Goal: Task Accomplishment & Management: Complete application form

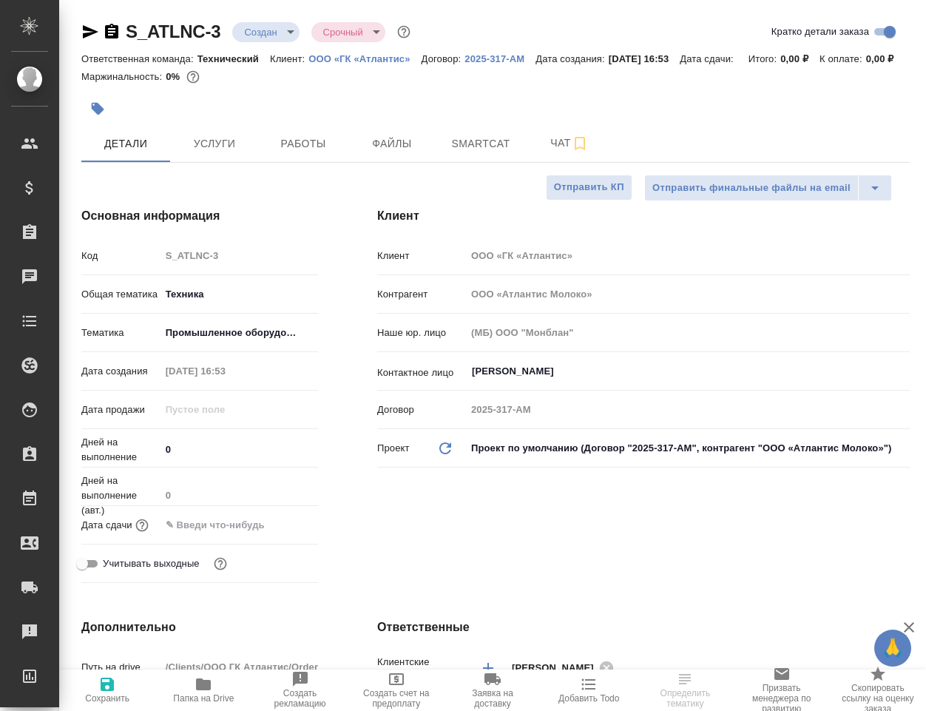
select select "RU"
type input "[PERSON_NAME]"
select select "RU"
type textarea "x"
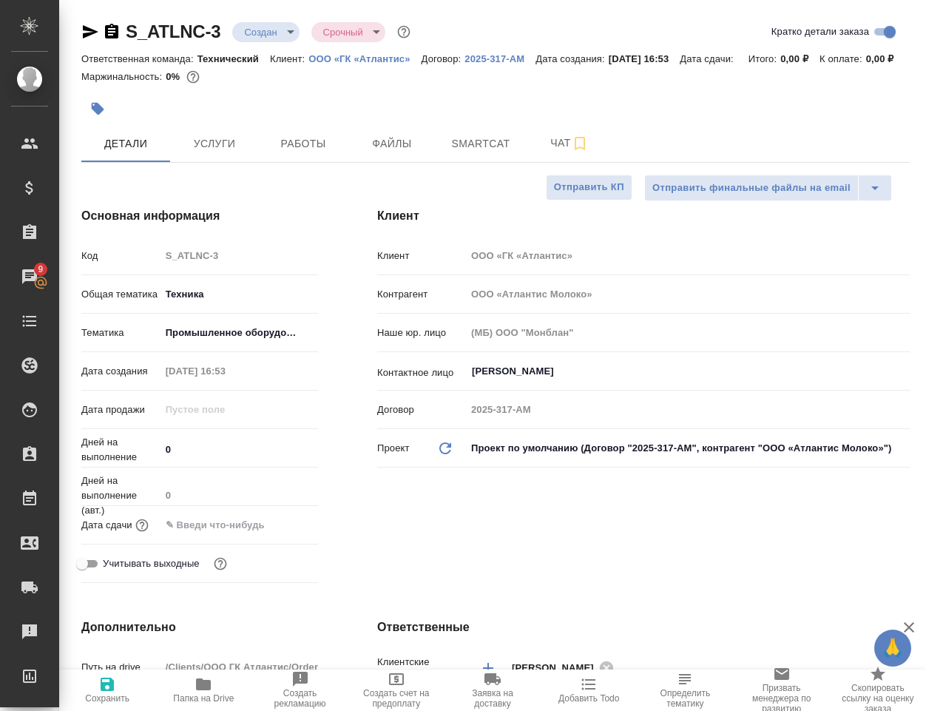
type textarea "x"
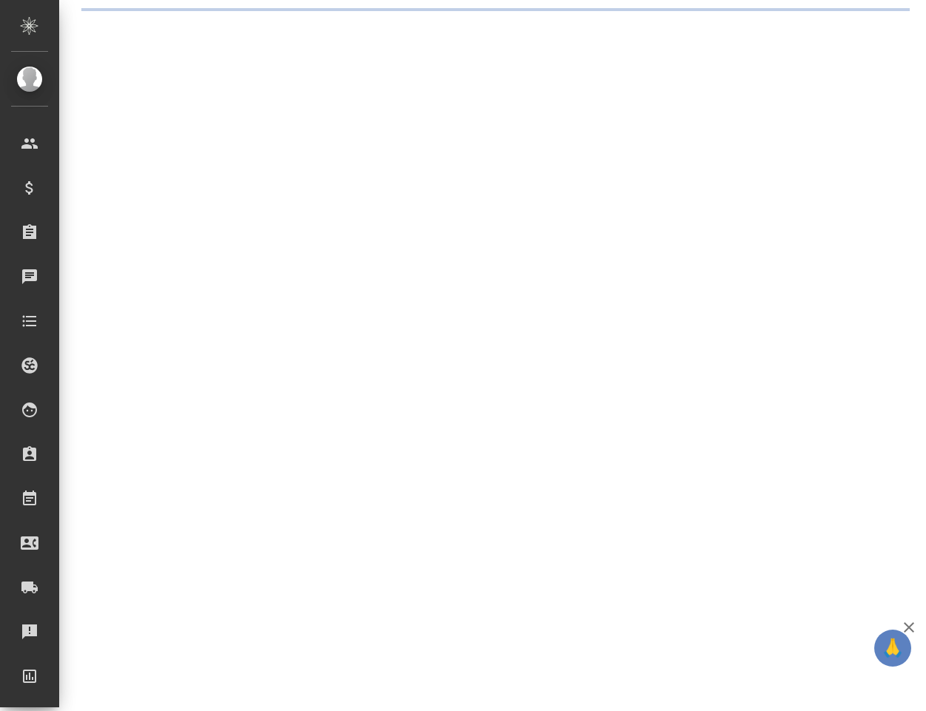
select select "RU"
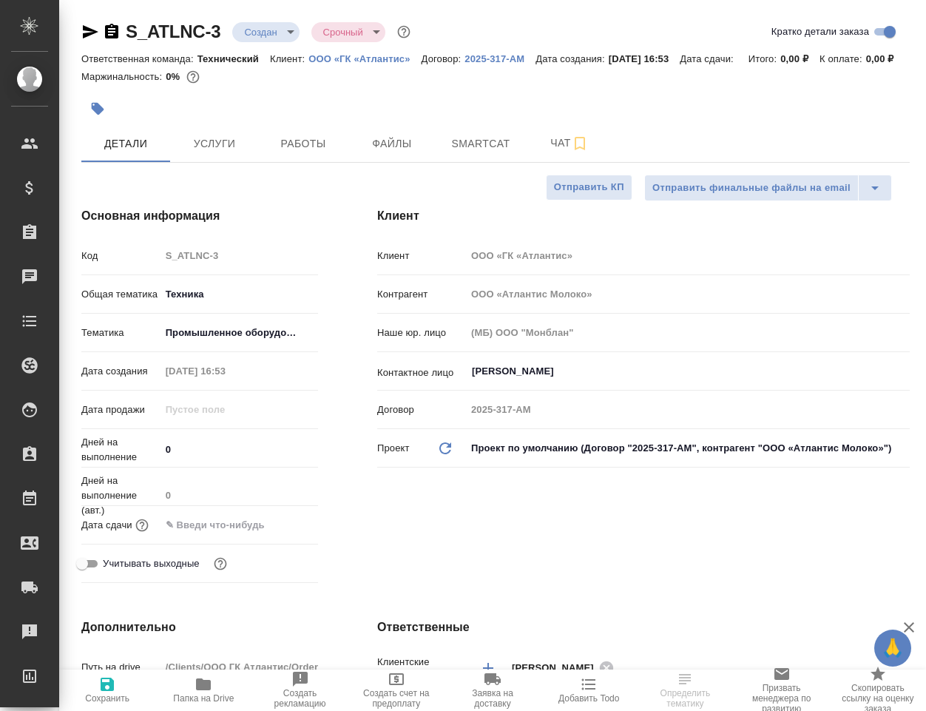
type textarea "x"
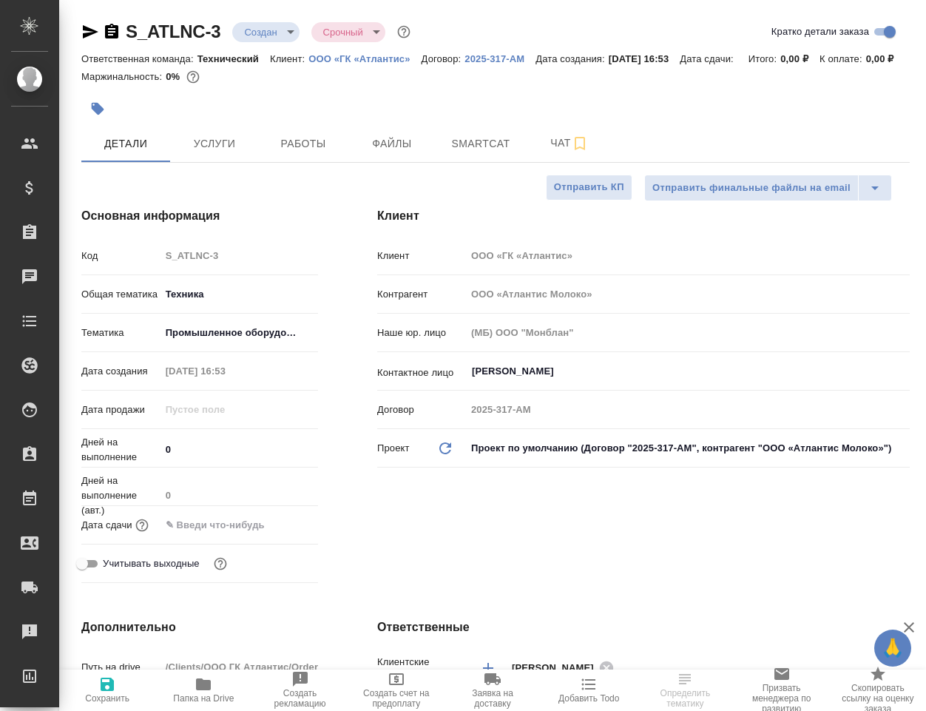
type textarea "x"
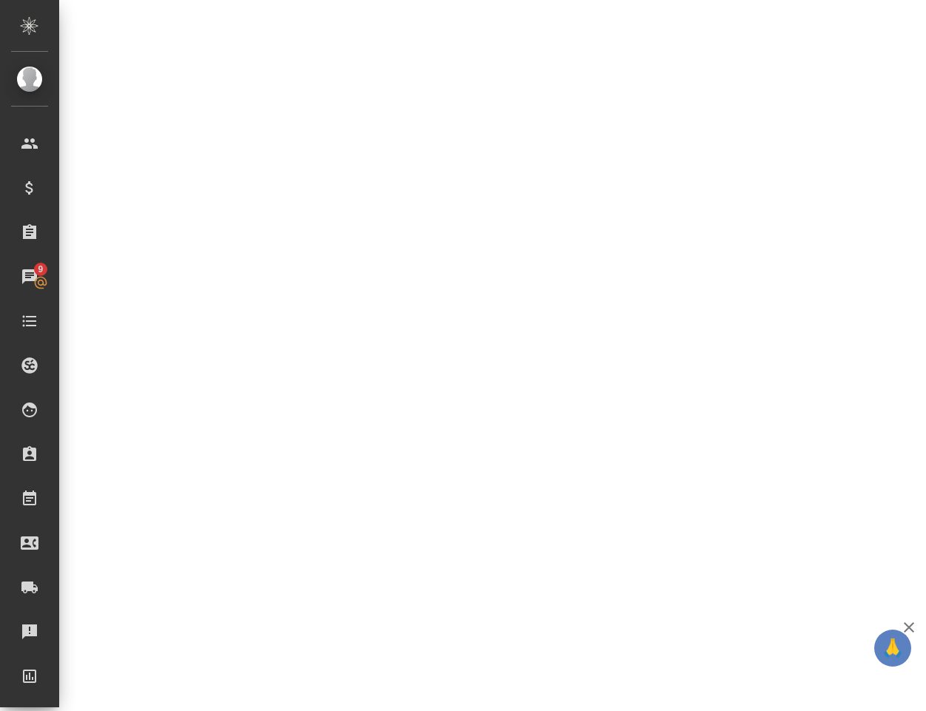
scroll to position [1997, 0]
select select "RU"
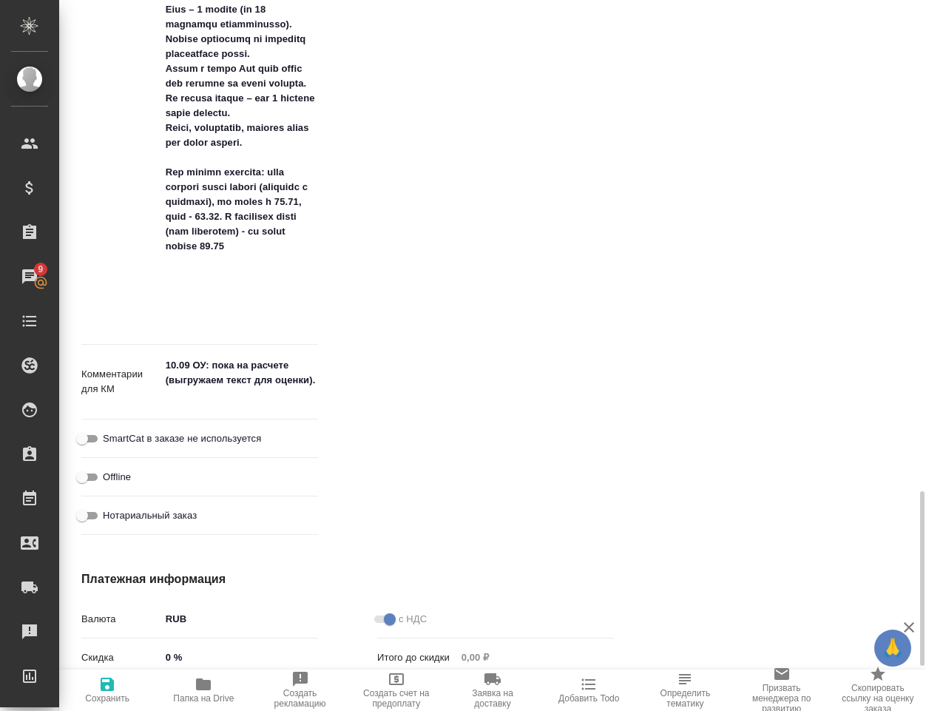
type textarea "x"
click at [200, 685] on icon "button" at bounding box center [203, 684] width 15 height 12
type textarea "x"
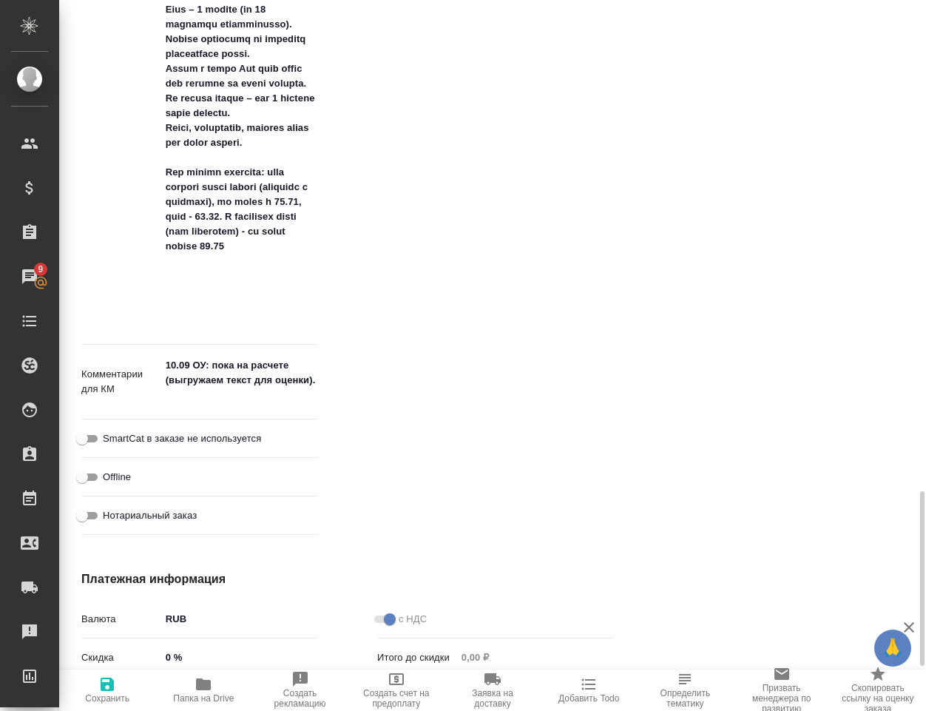
type textarea "x"
